Goal: Book appointment/travel/reservation

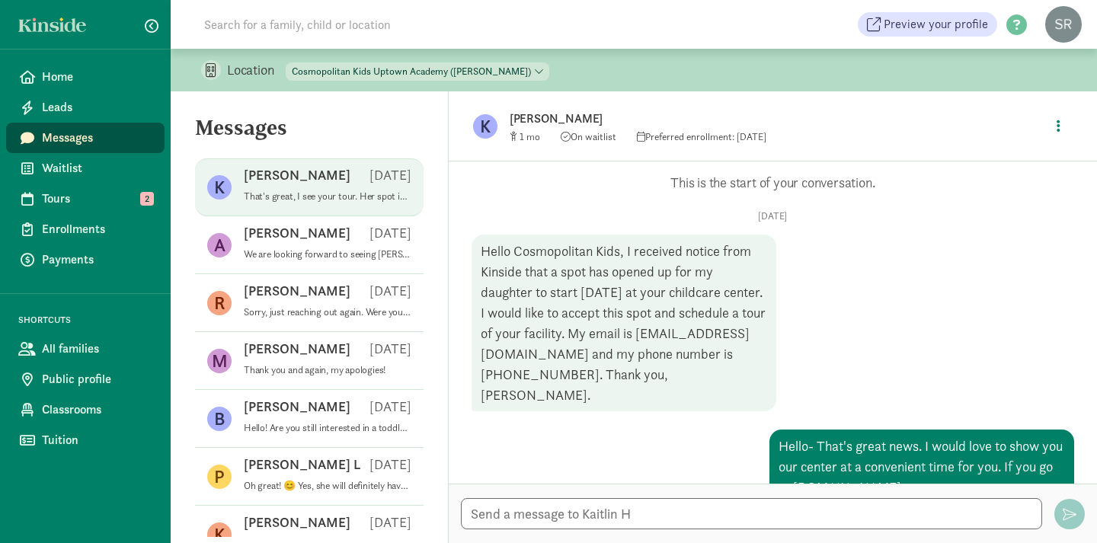
scroll to position [432, 0]
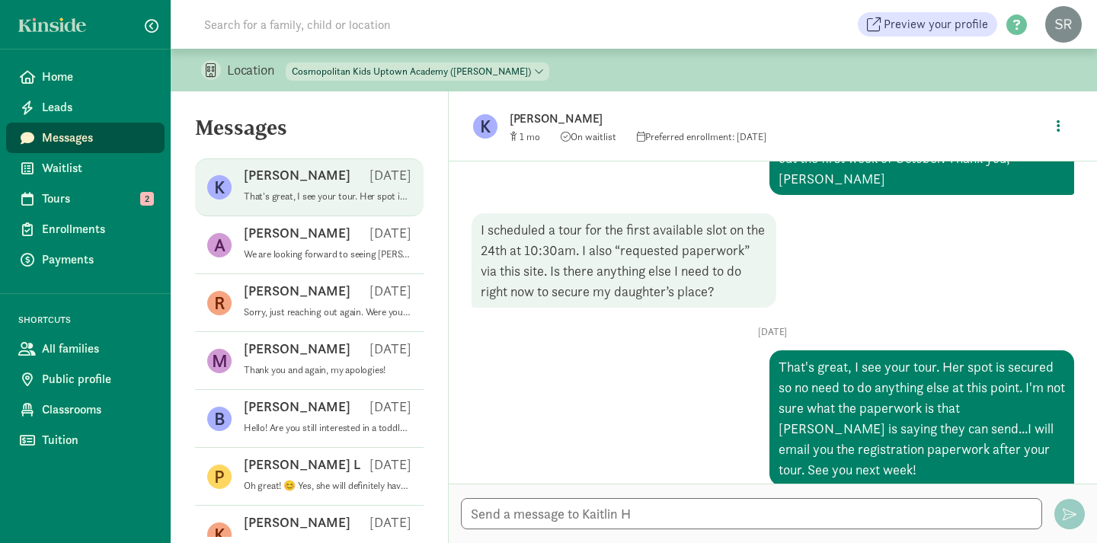
click at [72, 131] on span "Messages" at bounding box center [97, 138] width 110 height 18
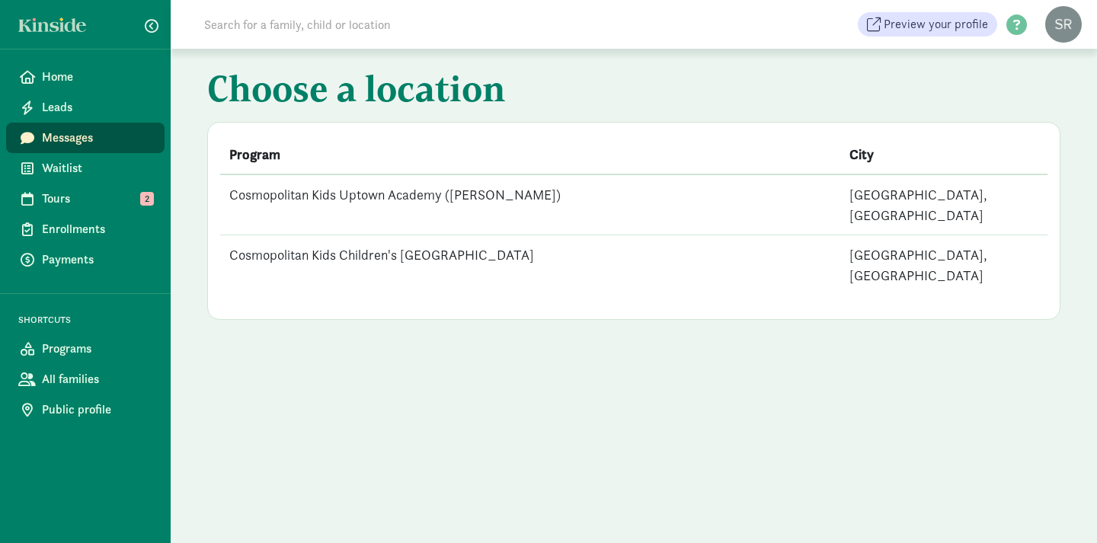
click at [399, 194] on td "Cosmopolitan Kids Uptown Academy ([PERSON_NAME])" at bounding box center [530, 205] width 620 height 61
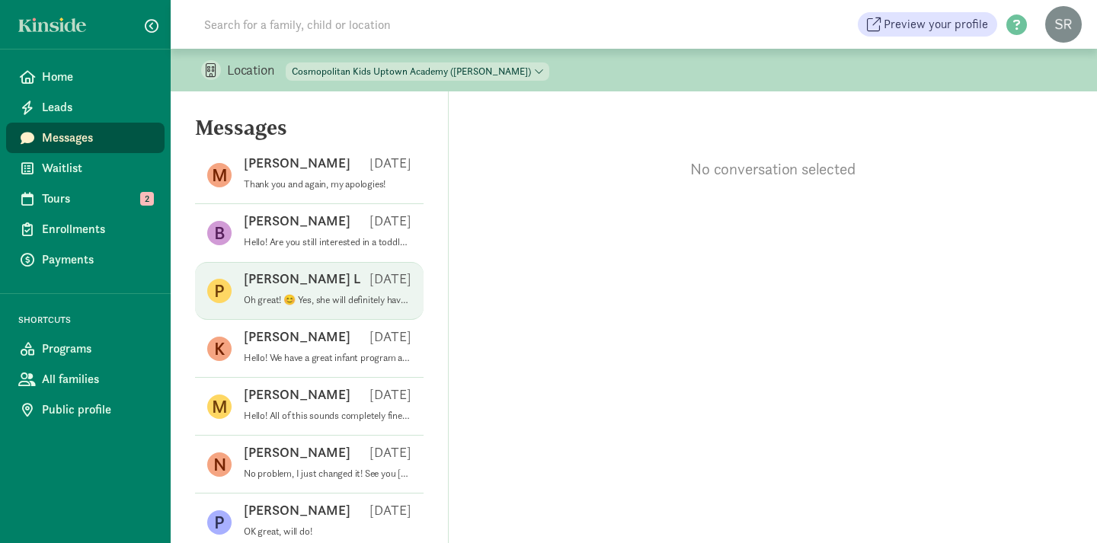
scroll to position [194, 0]
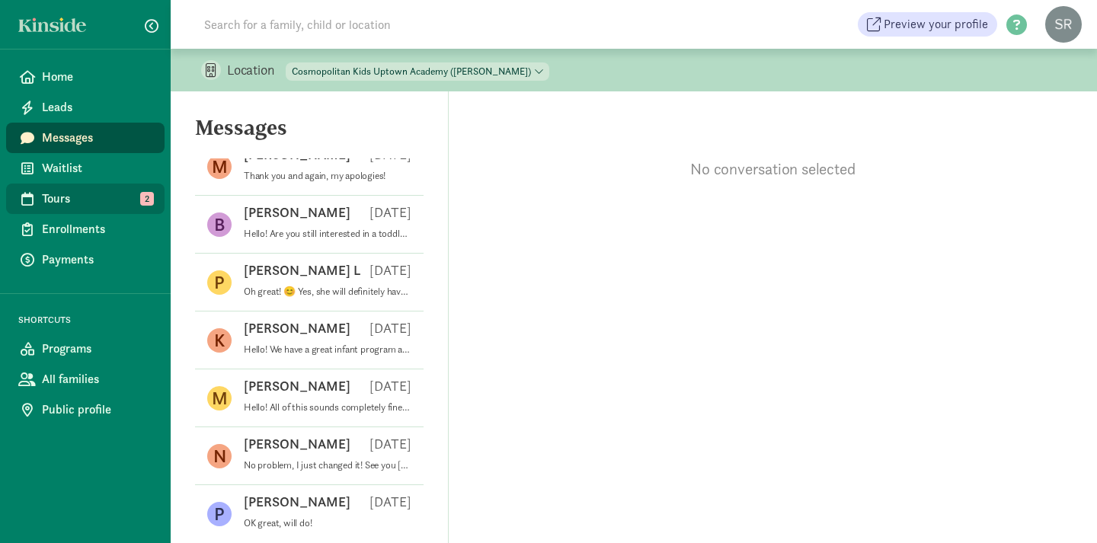
click at [76, 203] on span "Tours" at bounding box center [97, 199] width 110 height 18
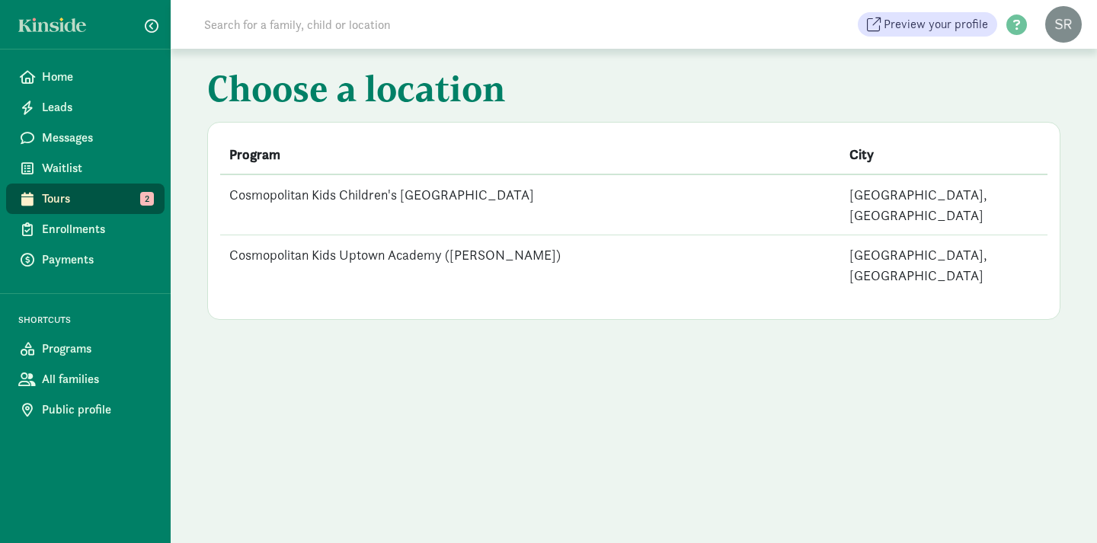
click at [422, 235] on td "Cosmopolitan Kids Uptown Academy ([PERSON_NAME])" at bounding box center [530, 265] width 620 height 60
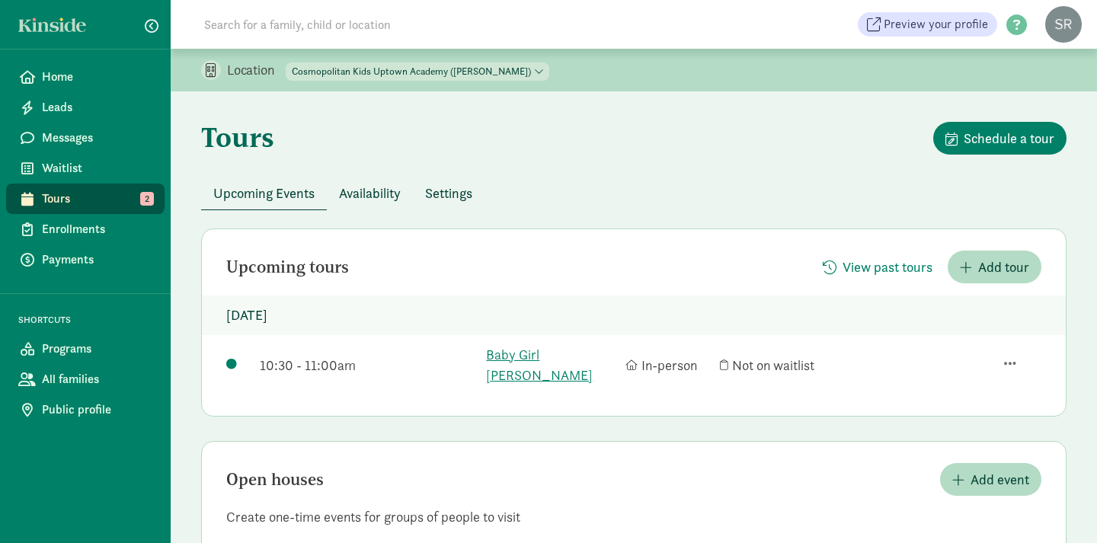
scroll to position [56, 0]
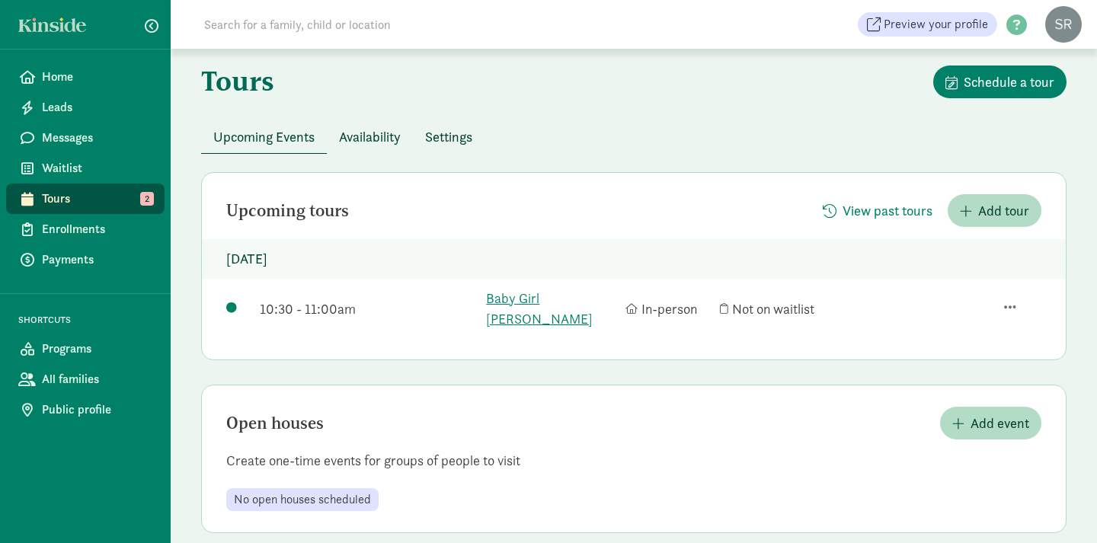
click at [97, 199] on span "Tours" at bounding box center [97, 199] width 110 height 18
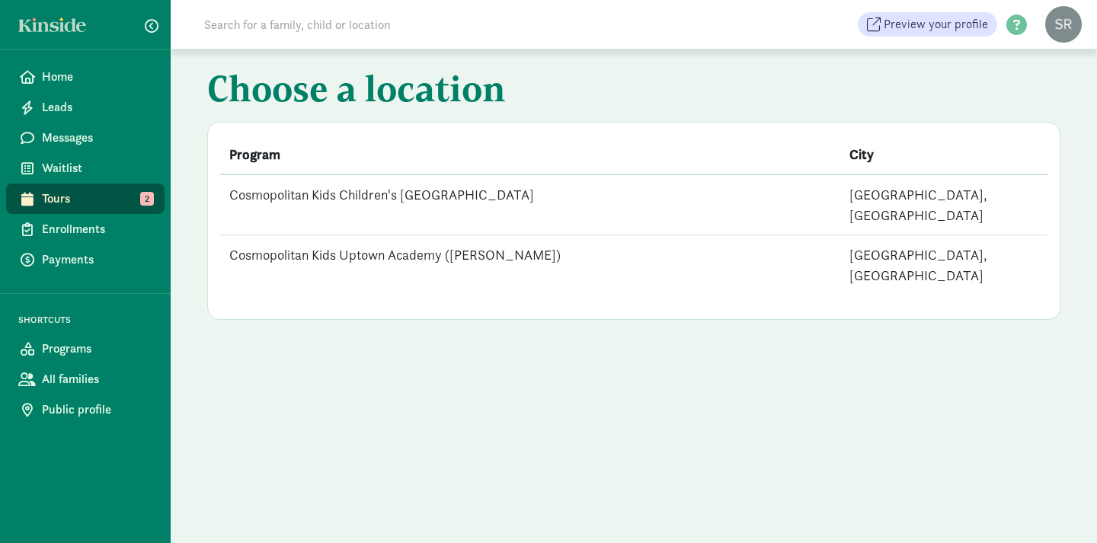
click at [412, 238] on td "Cosmopolitan Kids Uptown Academy ([PERSON_NAME])" at bounding box center [530, 265] width 620 height 60
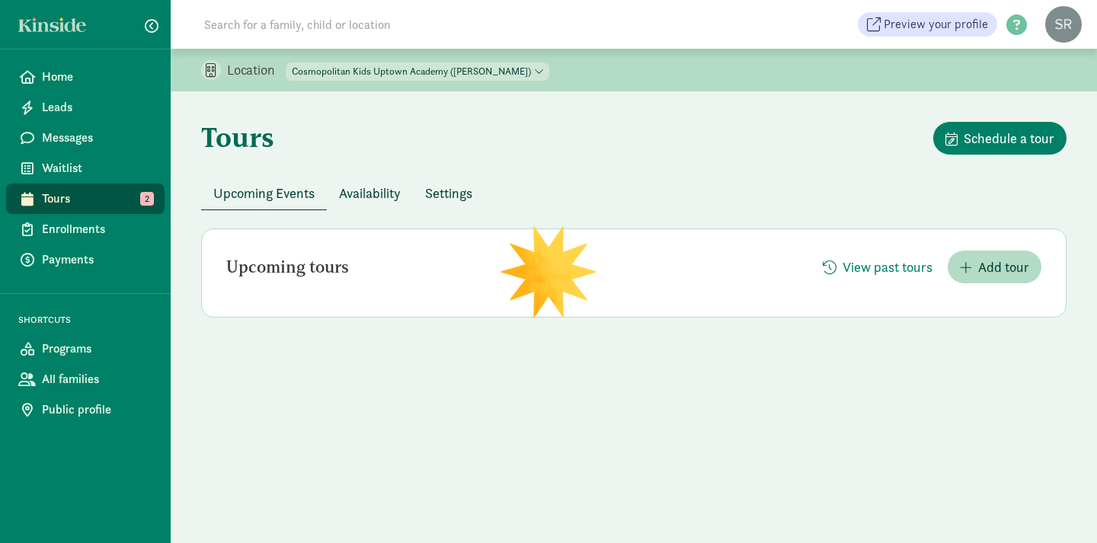
click at [96, 202] on span "Tours" at bounding box center [97, 199] width 110 height 18
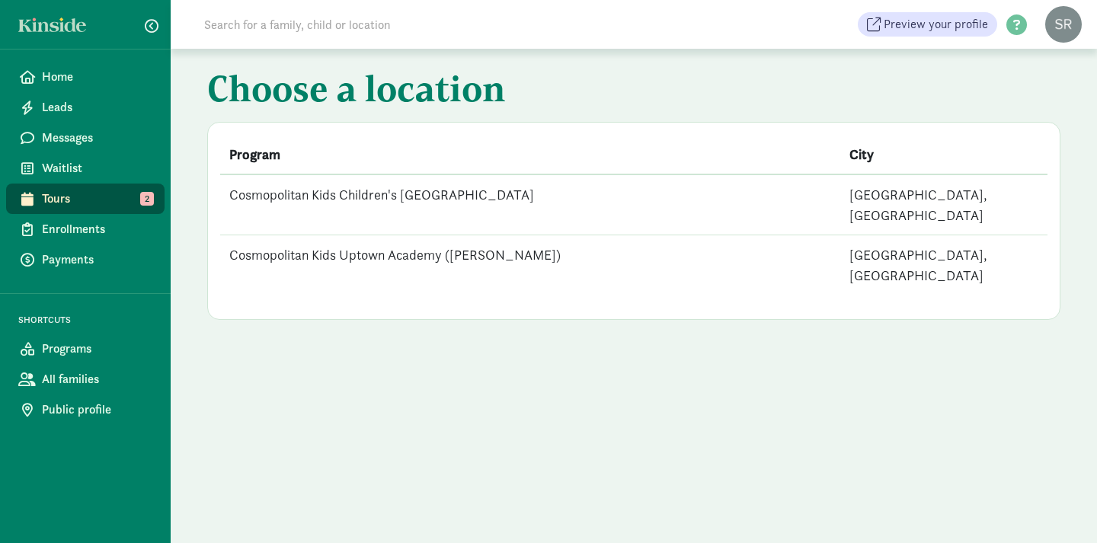
click at [353, 194] on td "Cosmopolitan Kids Children's [GEOGRAPHIC_DATA]" at bounding box center [530, 205] width 620 height 61
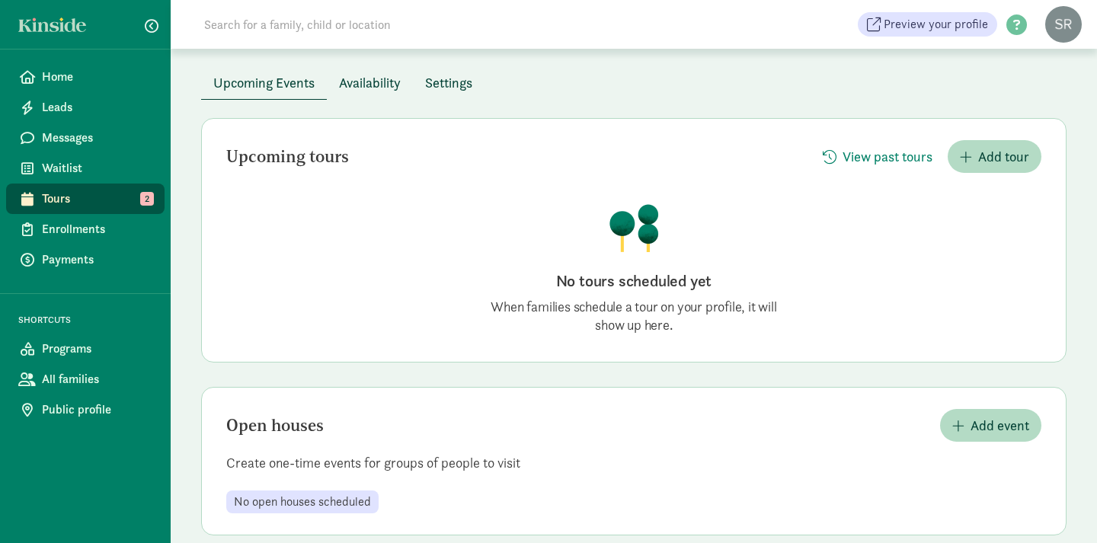
scroll to position [111, 0]
click at [74, 193] on span "Tours" at bounding box center [97, 199] width 110 height 18
